Goal: Task Accomplishment & Management: Manage account settings

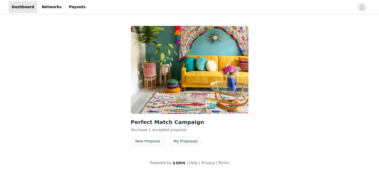
click at [192, 140] on button "My Proposals" at bounding box center [185, 141] width 33 height 8
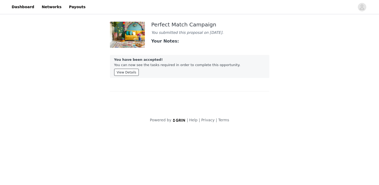
click at [126, 75] on button "View Details" at bounding box center [126, 72] width 25 height 7
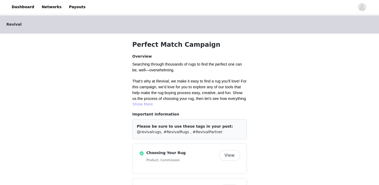
click at [142, 101] on button "Show More" at bounding box center [142, 104] width 21 height 6
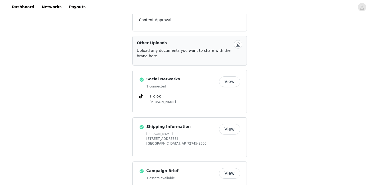
scroll to position [281, 0]
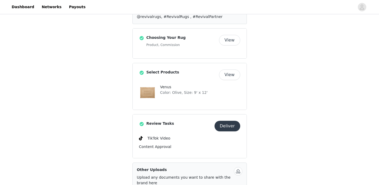
click at [225, 130] on button "Deliver" at bounding box center [227, 126] width 26 height 11
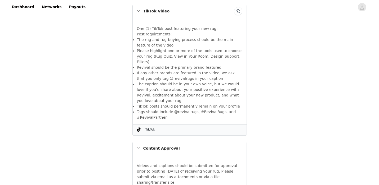
scroll to position [123, 0]
